Goal: Information Seeking & Learning: Learn about a topic

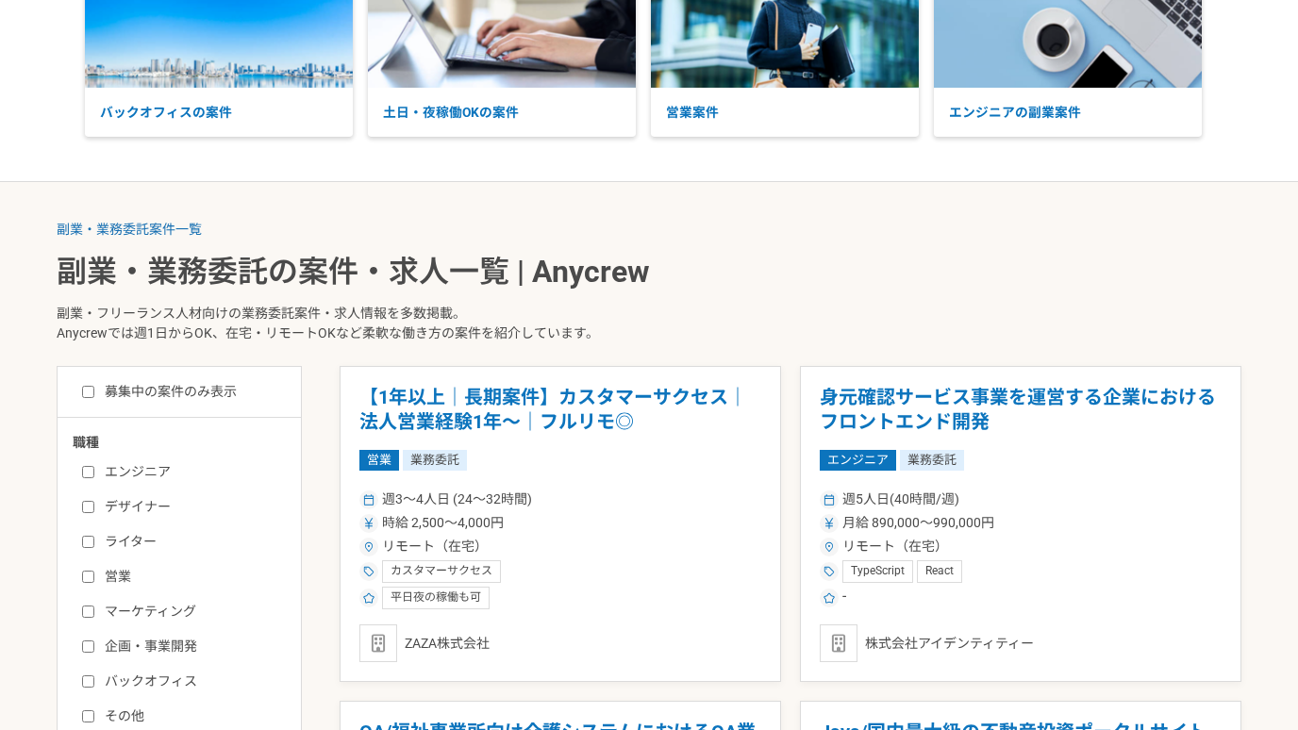
scroll to position [235, 0]
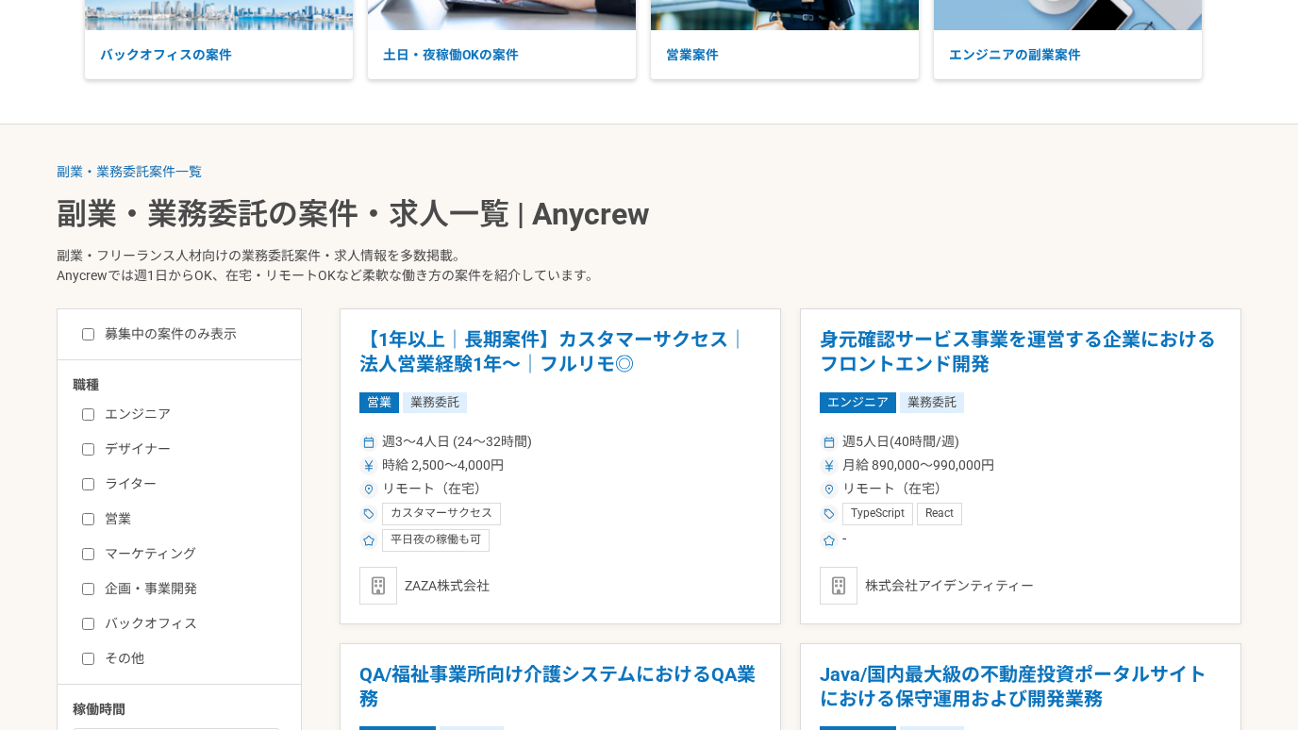
click at [124, 553] on label "マーケティング" at bounding box center [190, 554] width 217 height 20
click at [94, 553] on input "マーケティング" at bounding box center [88, 554] width 12 height 12
checkbox input "true"
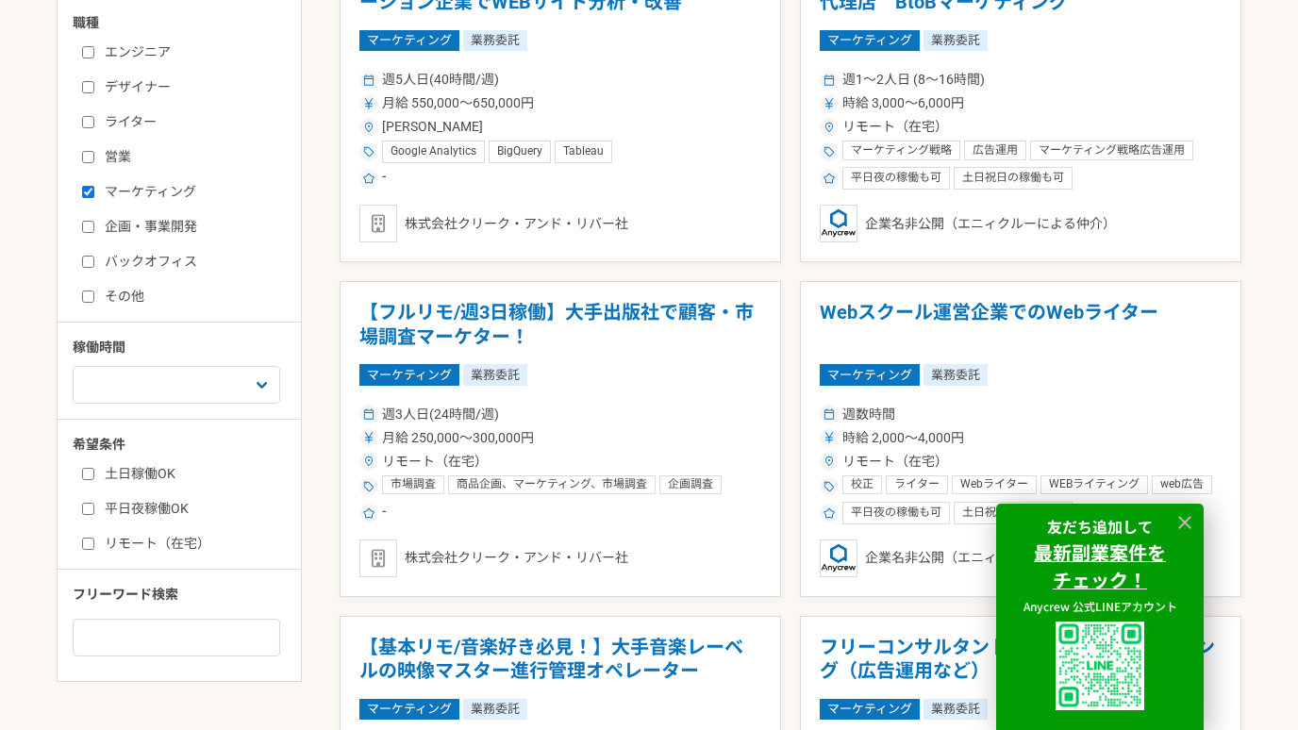
scroll to position [605, 0]
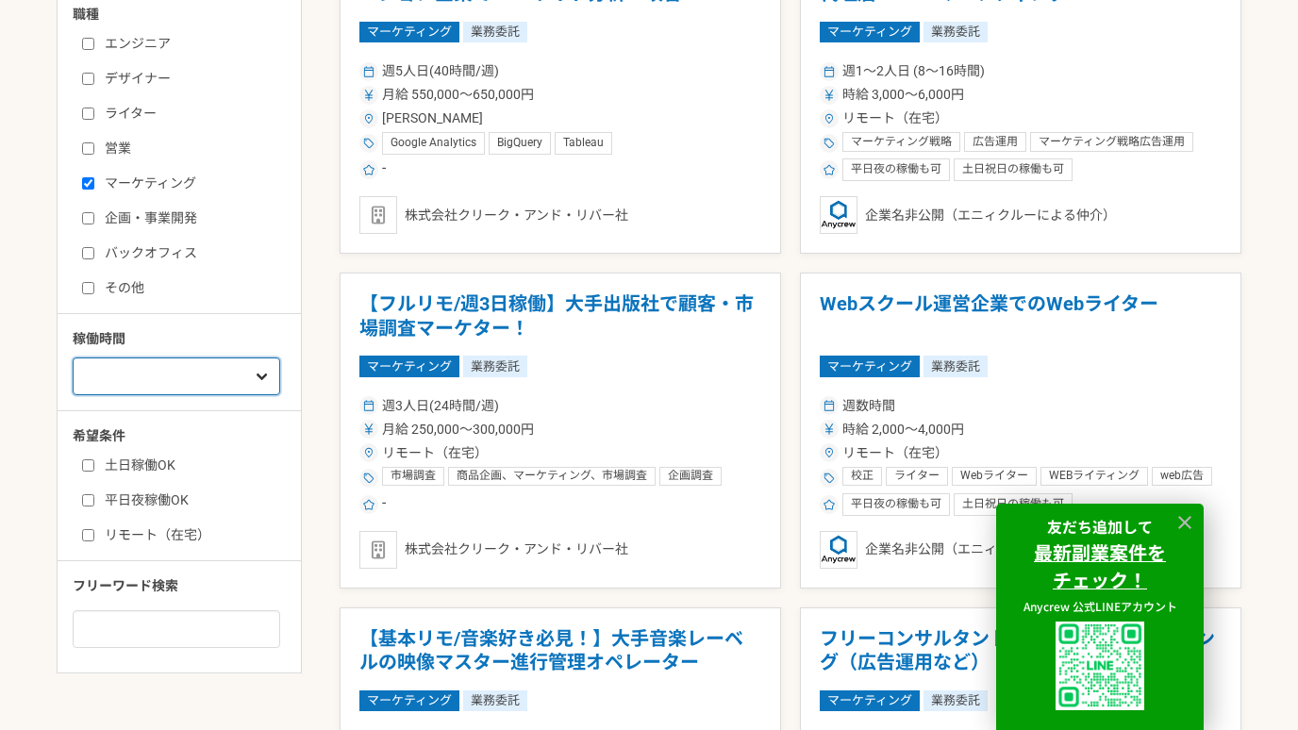
click at [171, 370] on select "週1人日（8時間）以下 週2人日（16時間）以下 週3人日（24時間）以下 週4人日（32時間）以下 週5人日（40時間）以下" at bounding box center [176, 376] width 207 height 38
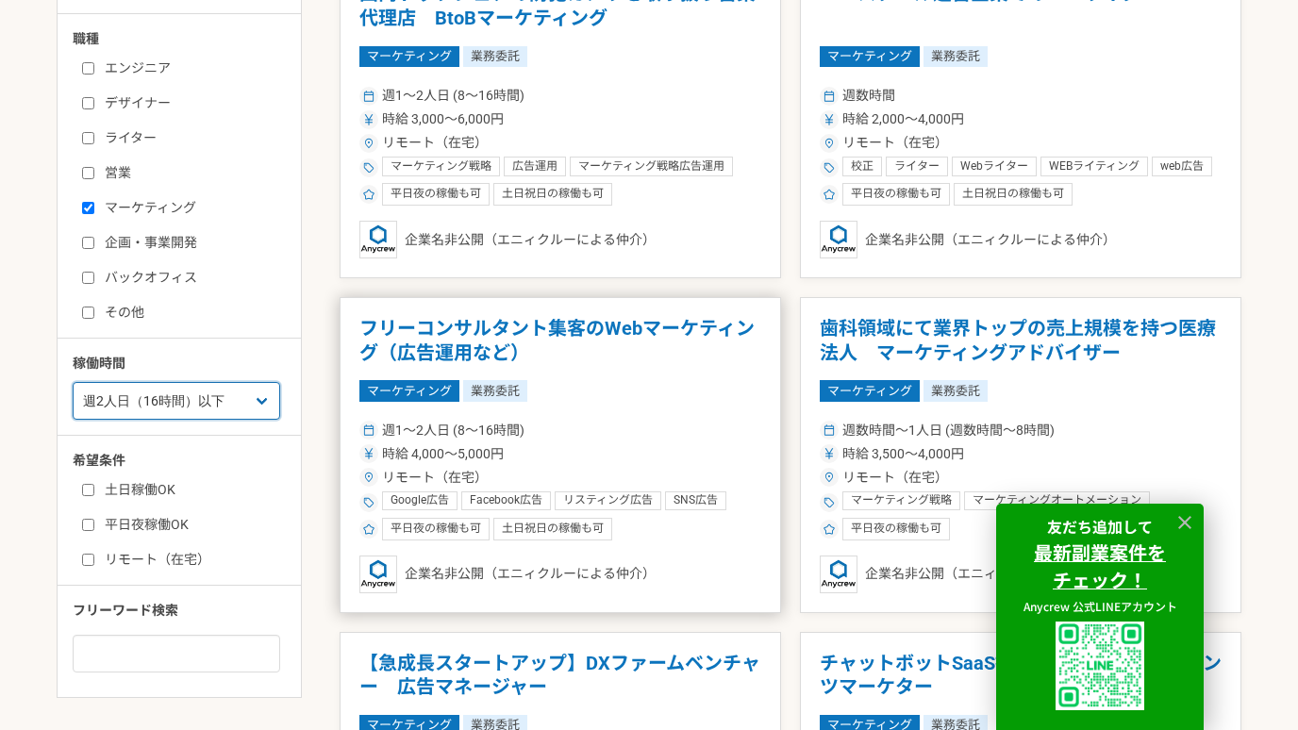
scroll to position [580, 0]
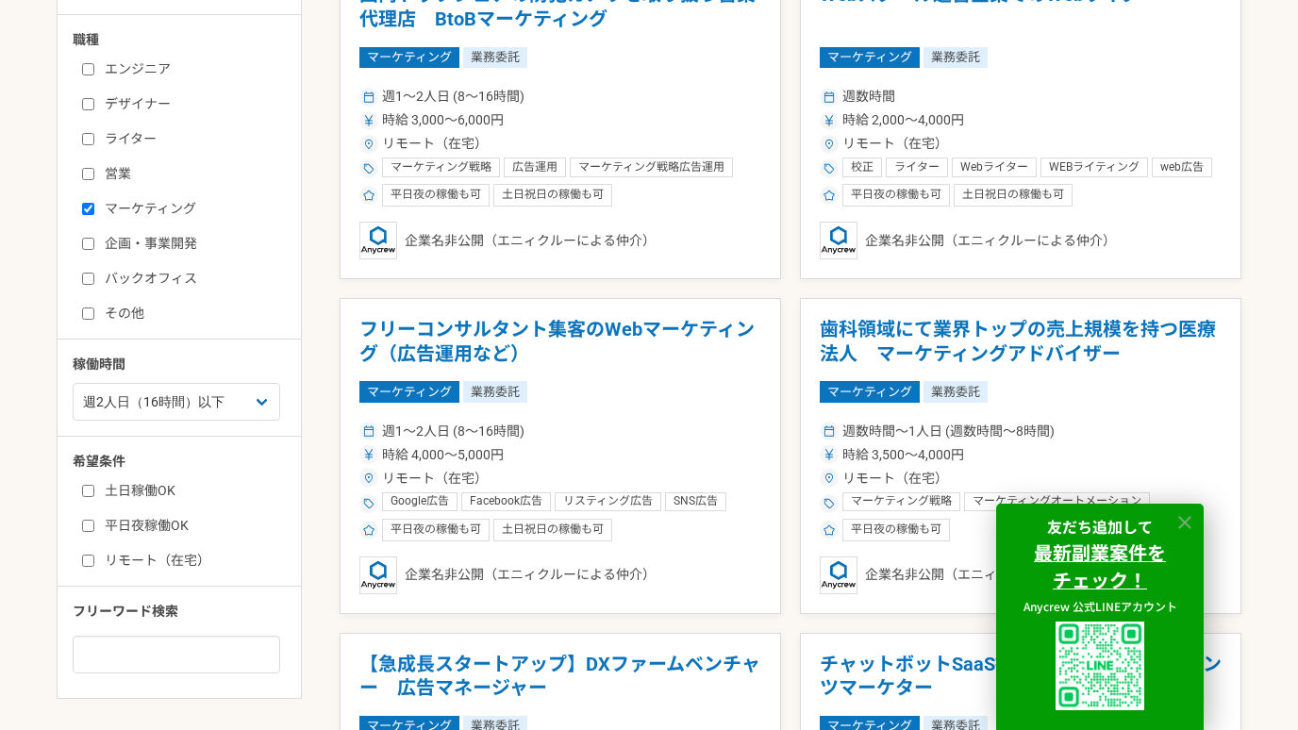
click at [1186, 522] on icon at bounding box center [1184, 522] width 13 height 13
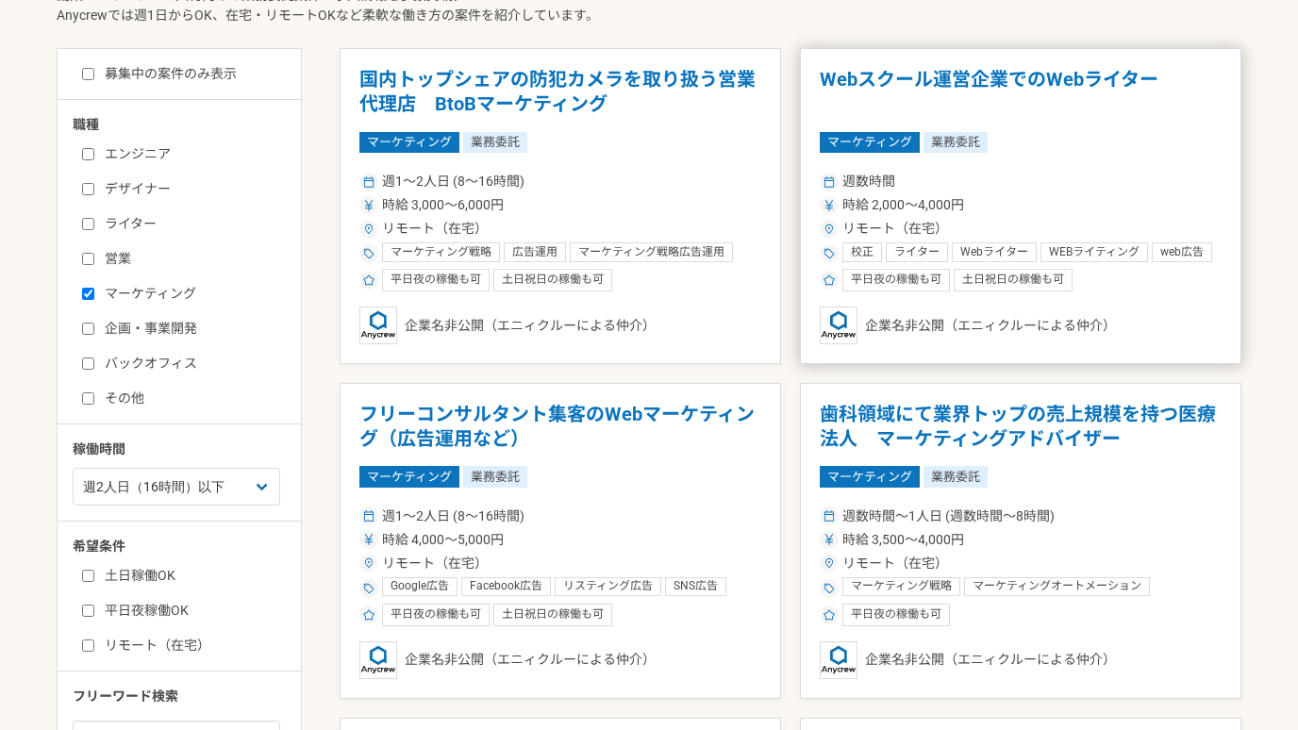
scroll to position [441, 0]
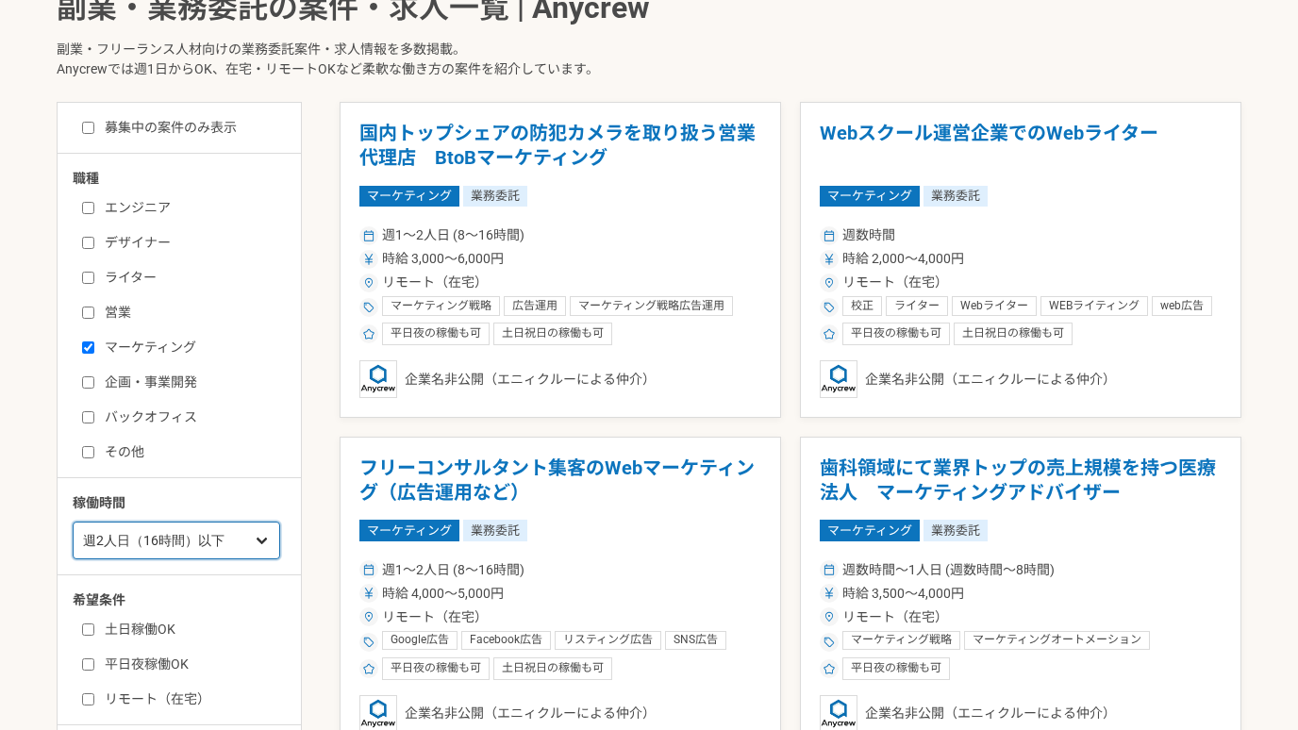
click at [260, 537] on select "週1人日（8時間）以下 週2人日（16時間）以下 週3人日（24時間）以下 週4人日（32時間）以下 週5人日（40時間）以下" at bounding box center [176, 541] width 207 height 38
select select "nop"
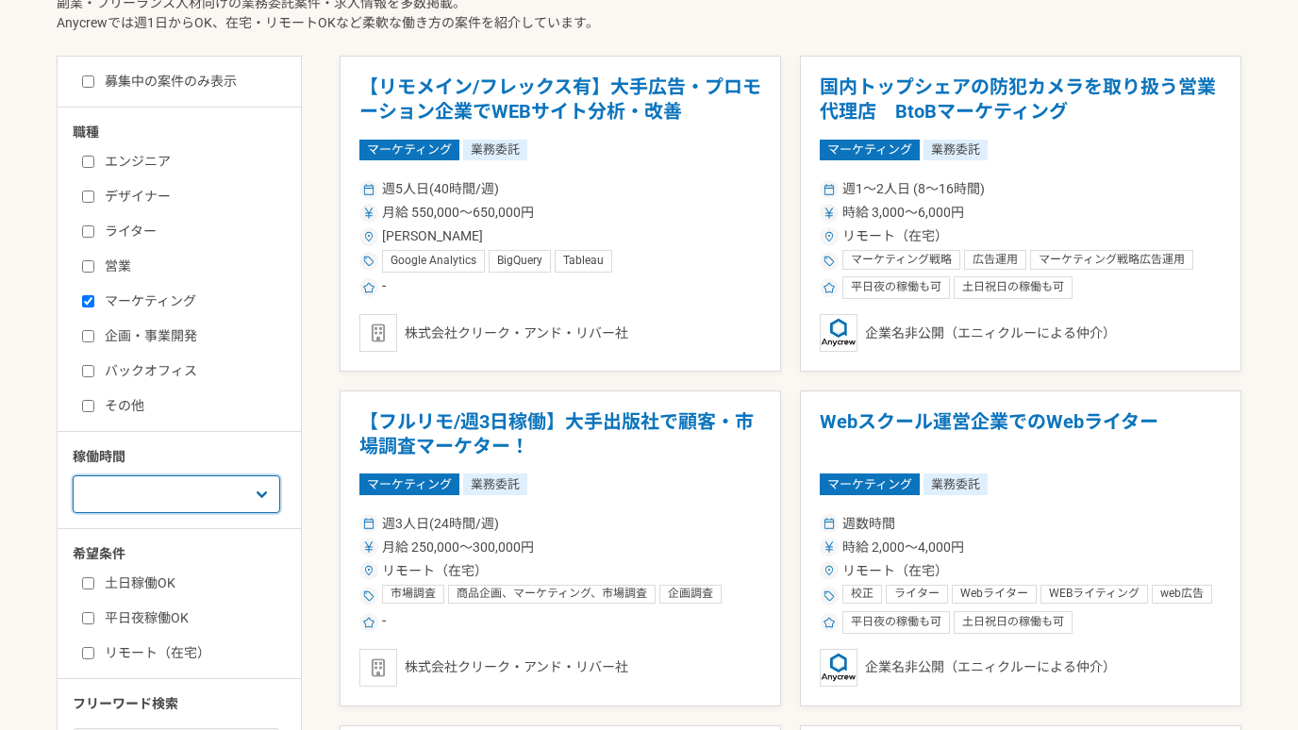
scroll to position [365, 0]
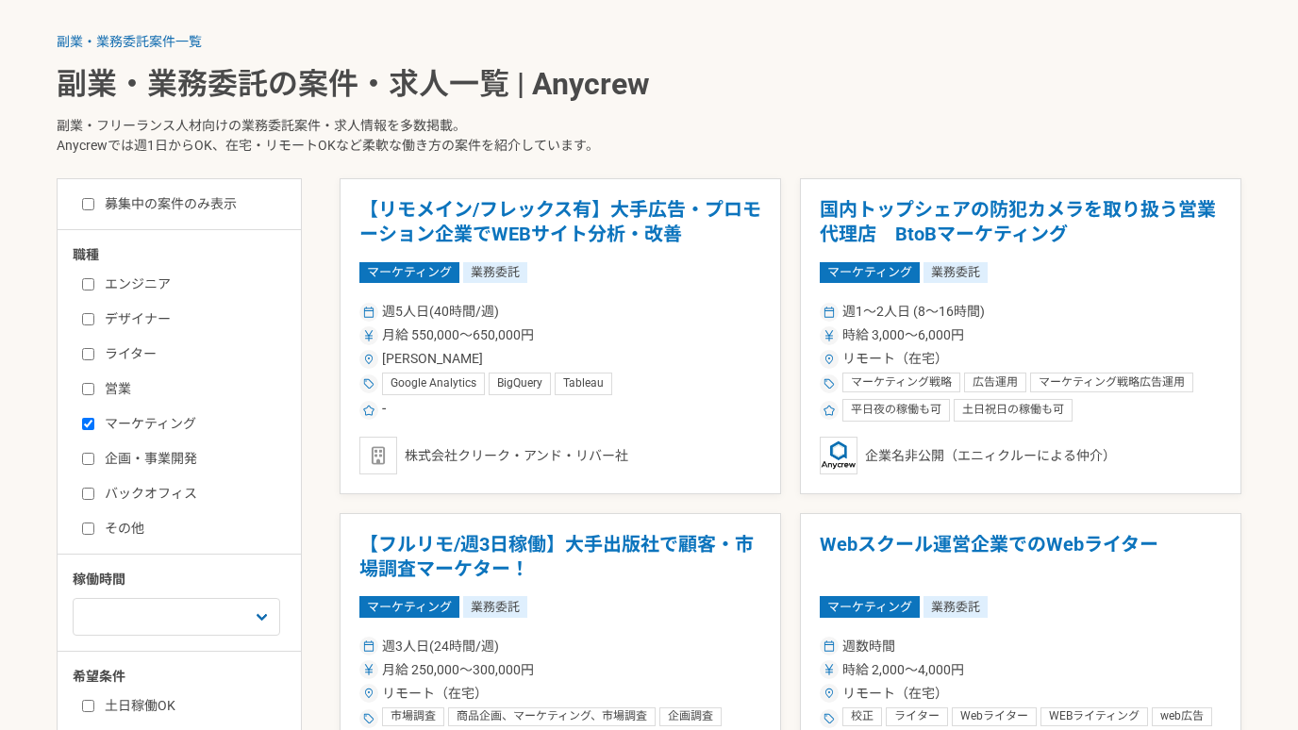
click at [180, 201] on label "募集中の案件のみ表示" at bounding box center [159, 204] width 155 height 20
click at [94, 201] on input "募集中の案件のみ表示" at bounding box center [88, 204] width 12 height 12
checkbox input "true"
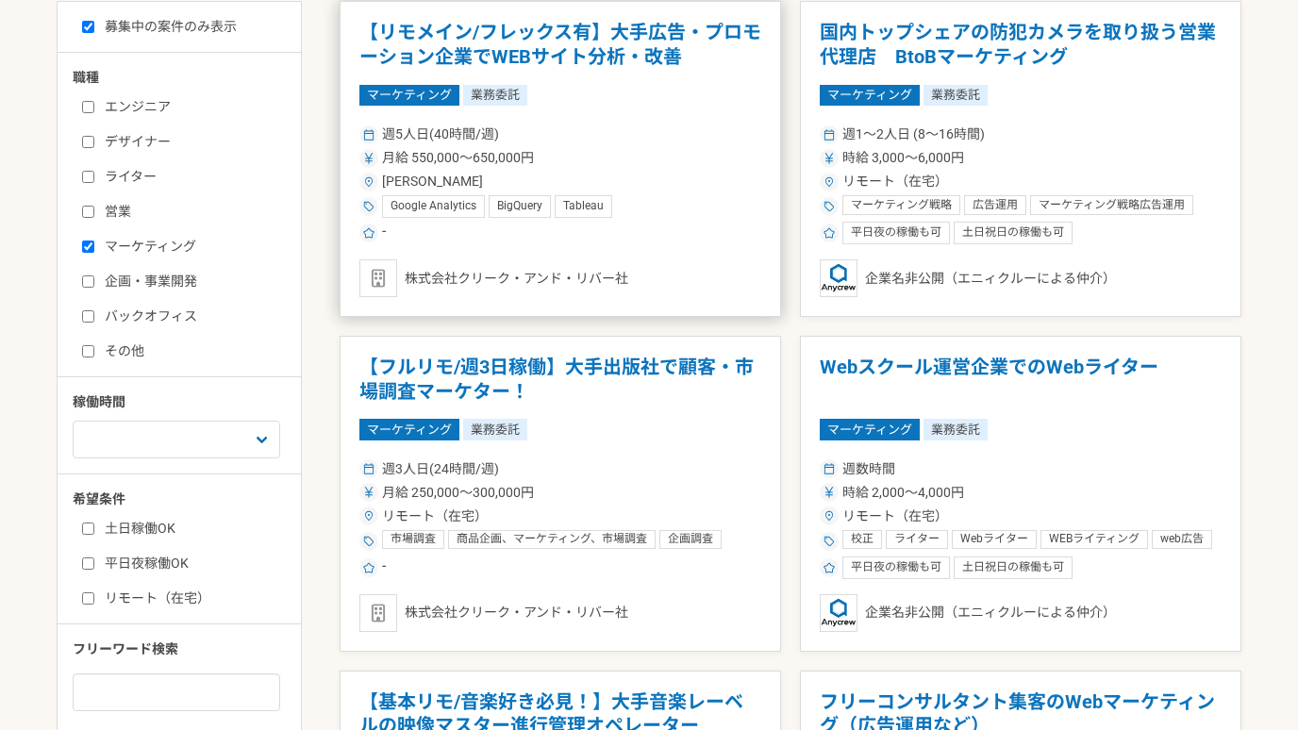
scroll to position [545, 0]
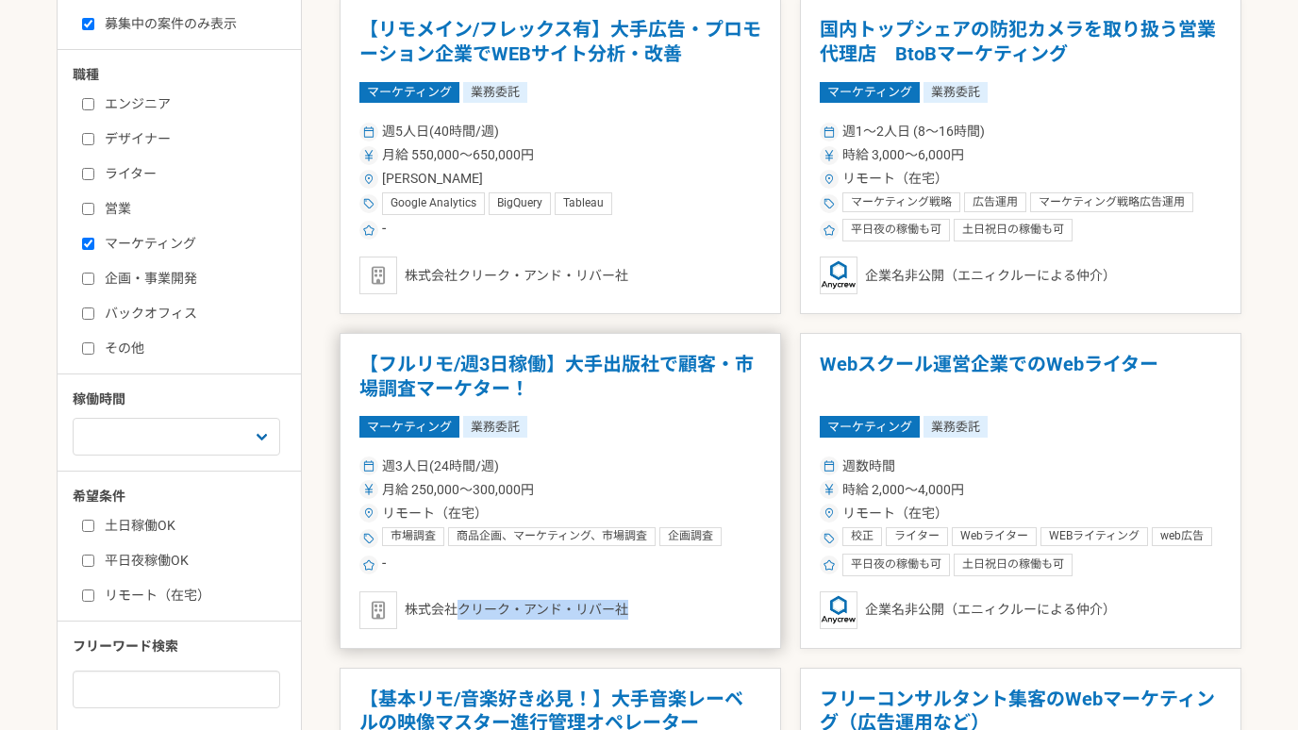
drag, startPoint x: 459, startPoint y: 609, endPoint x: 626, endPoint y: 613, distance: 167.0
click at [626, 613] on div "株式会社クリーク・アンド・リバー社" at bounding box center [560, 610] width 402 height 38
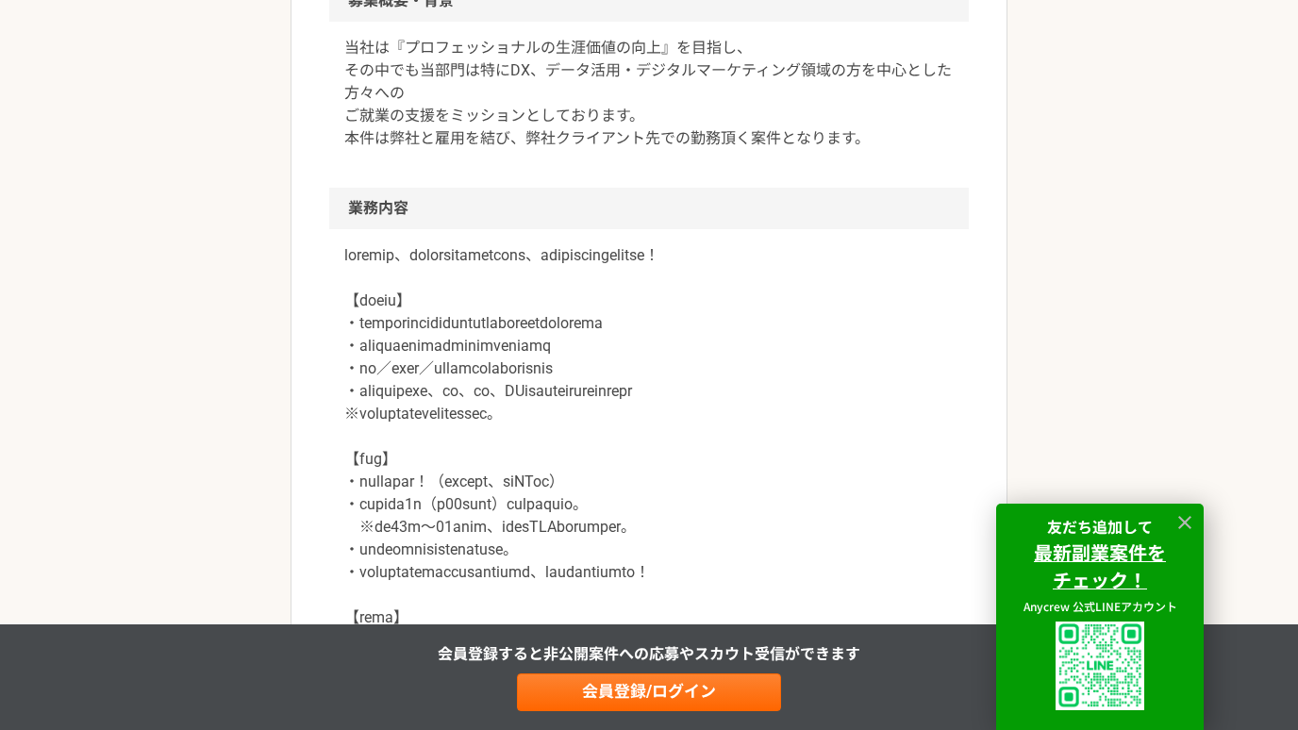
scroll to position [845, 0]
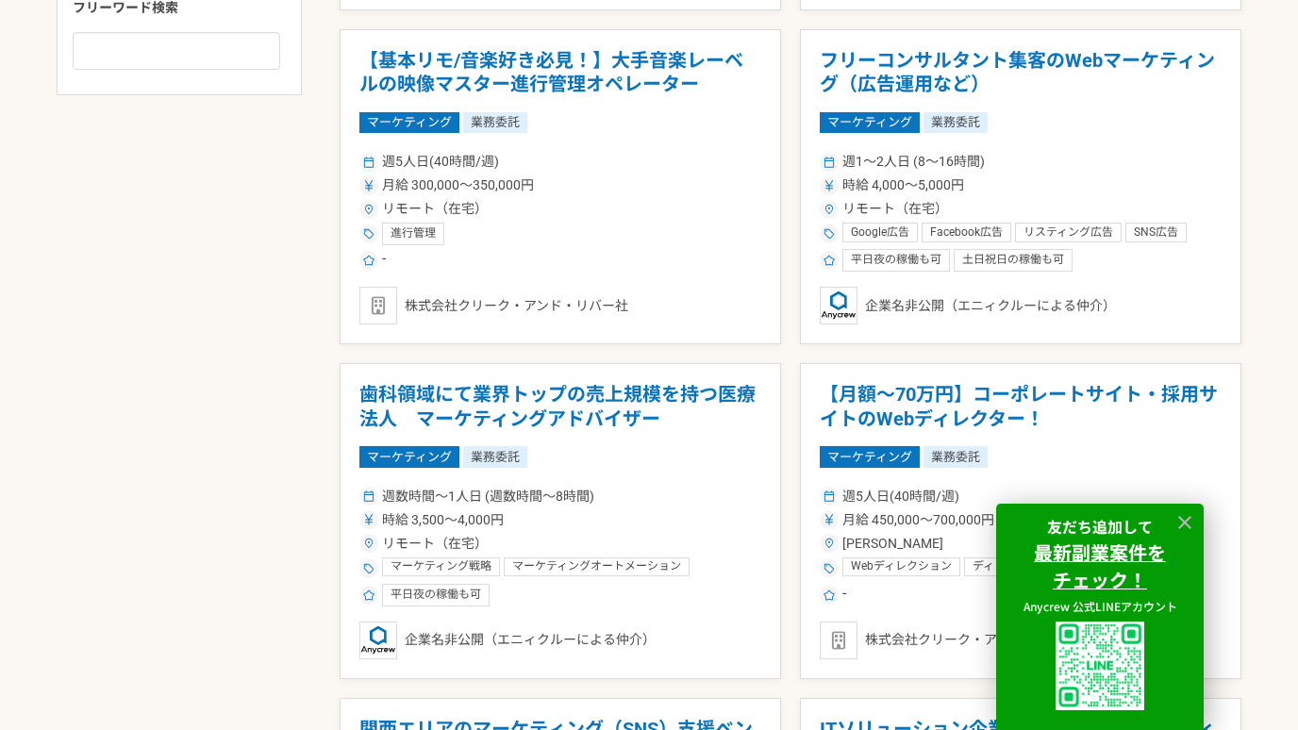
scroll to position [1169, 0]
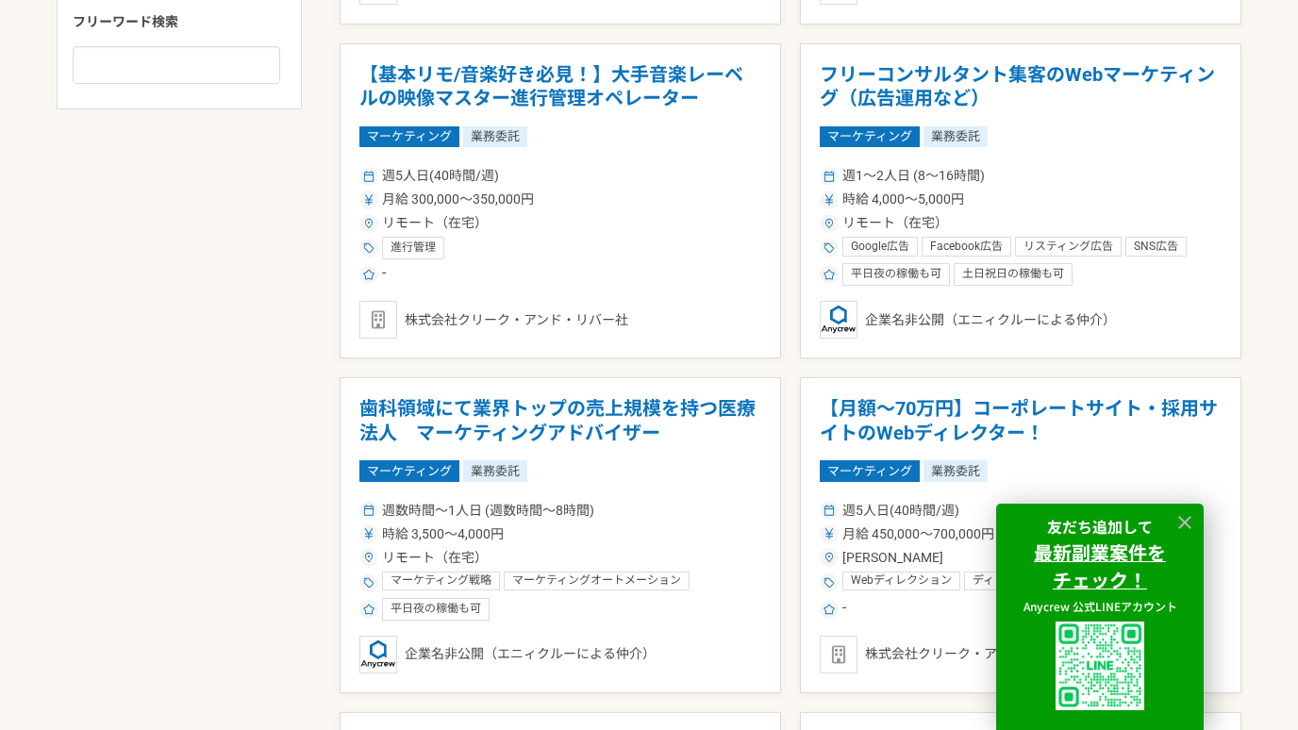
click at [1183, 509] on div at bounding box center [1184, 522] width 28 height 28
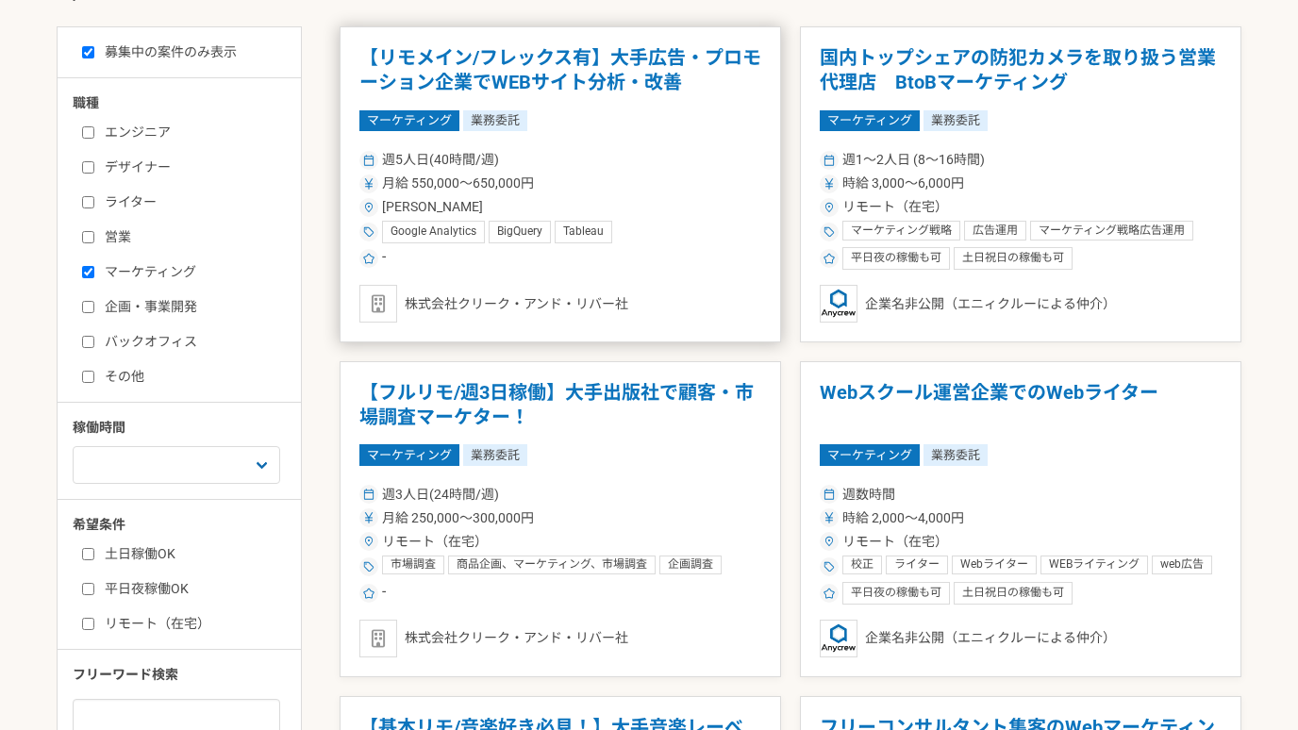
scroll to position [524, 0]
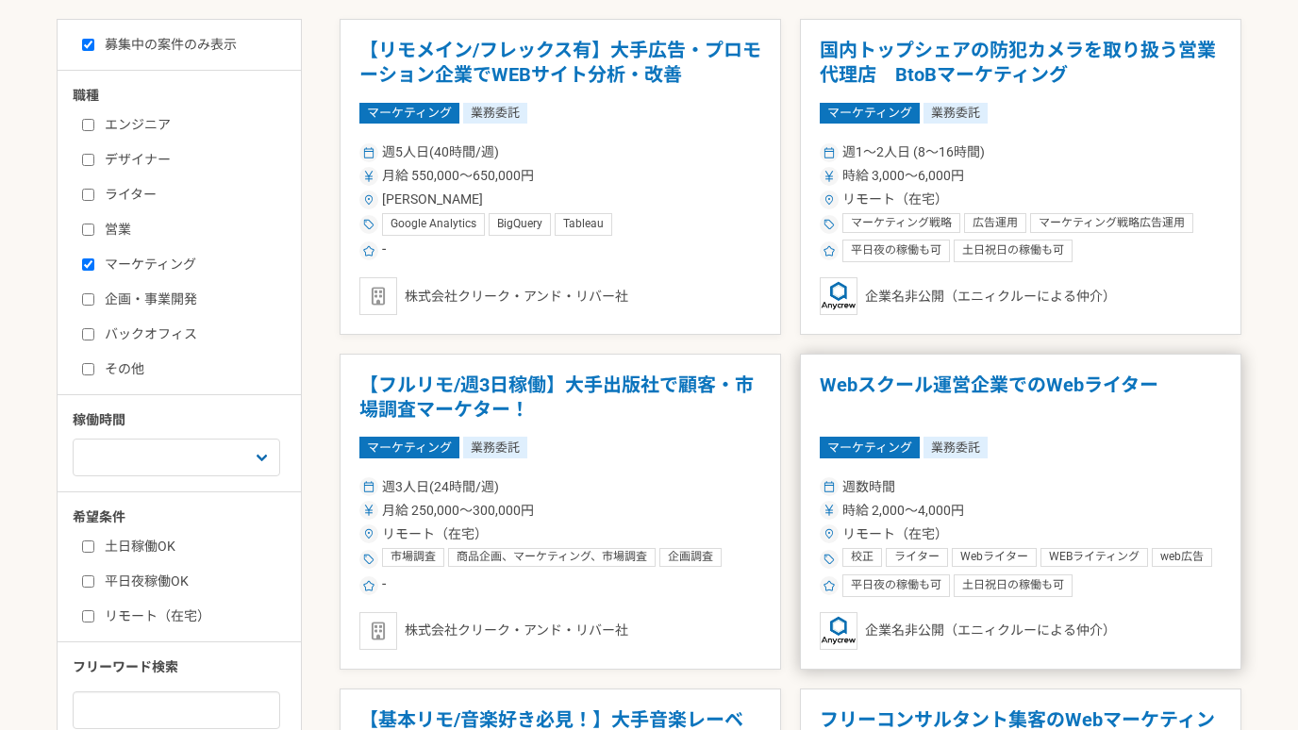
click at [1169, 487] on div "週数時間" at bounding box center [1021, 487] width 402 height 20
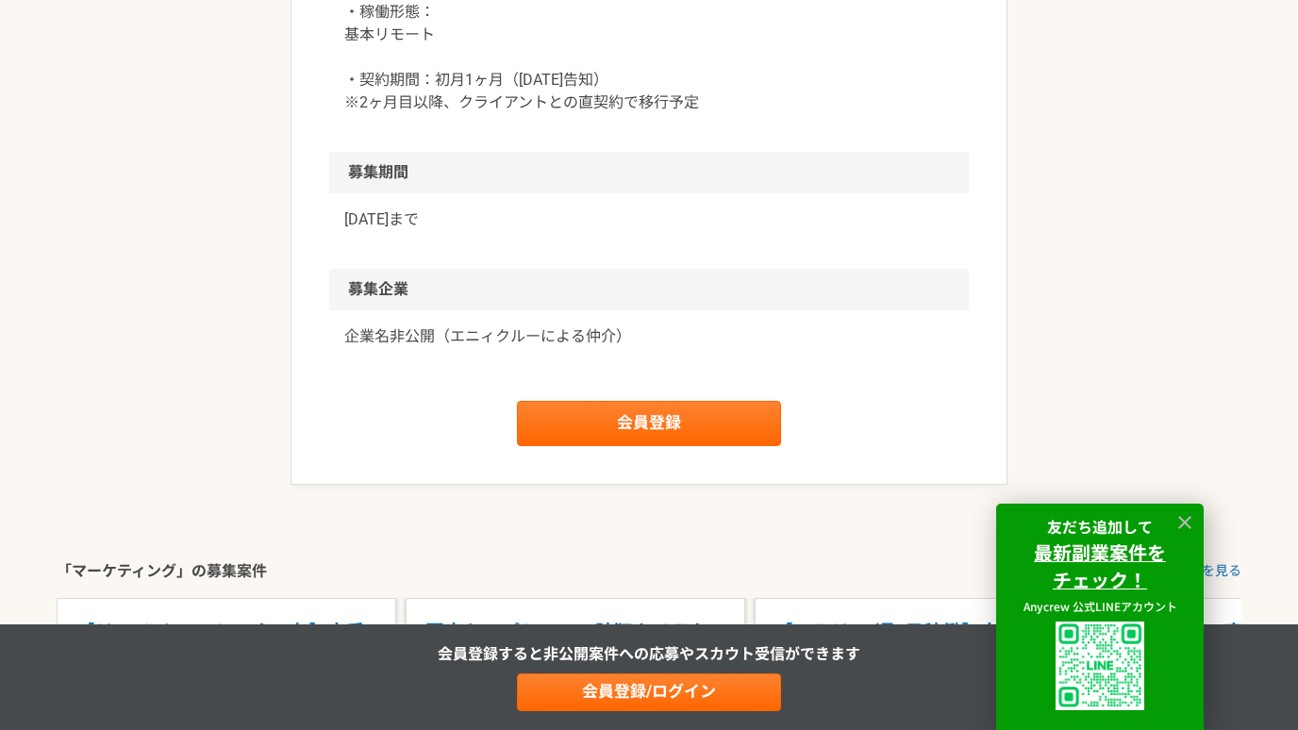
scroll to position [2039, 0]
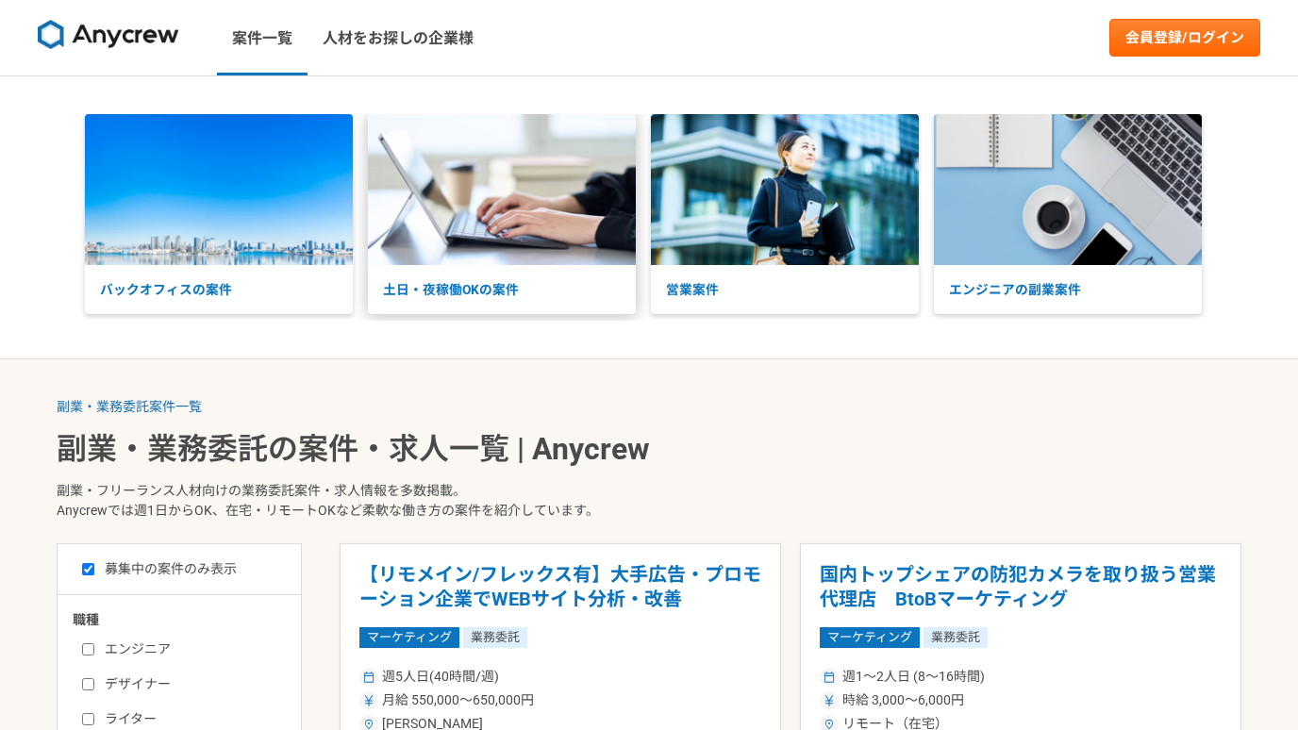
scroll to position [365, 0]
